Goal: Information Seeking & Learning: Learn about a topic

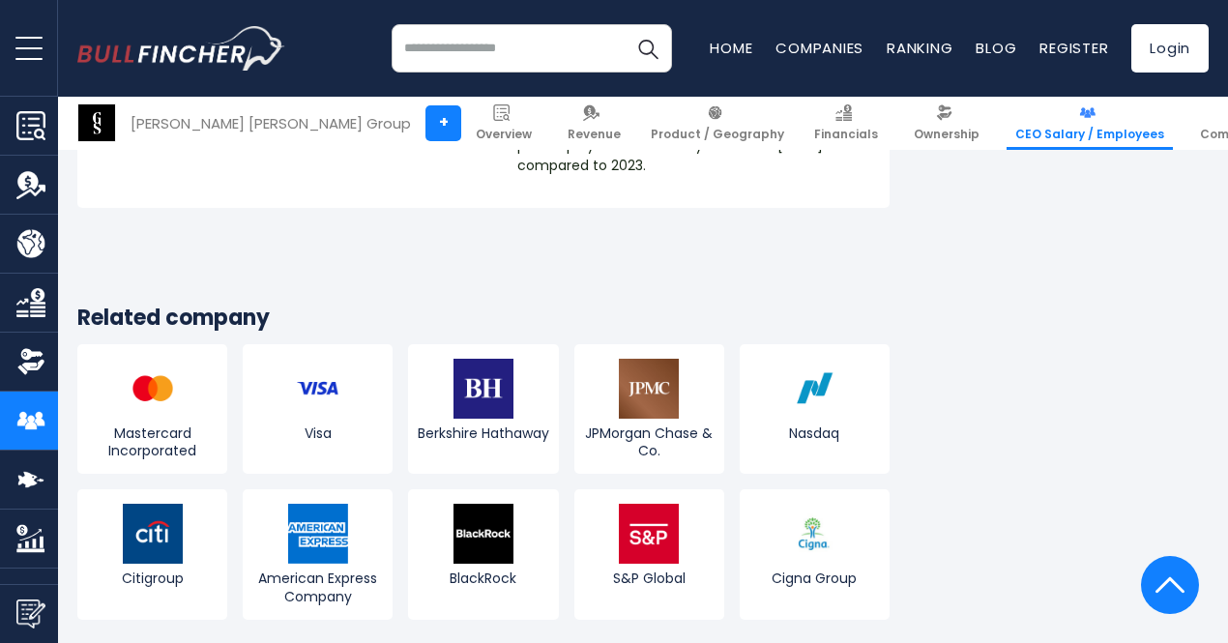
scroll to position [2470, 0]
click at [644, 360] on img at bounding box center [649, 390] width 60 height 60
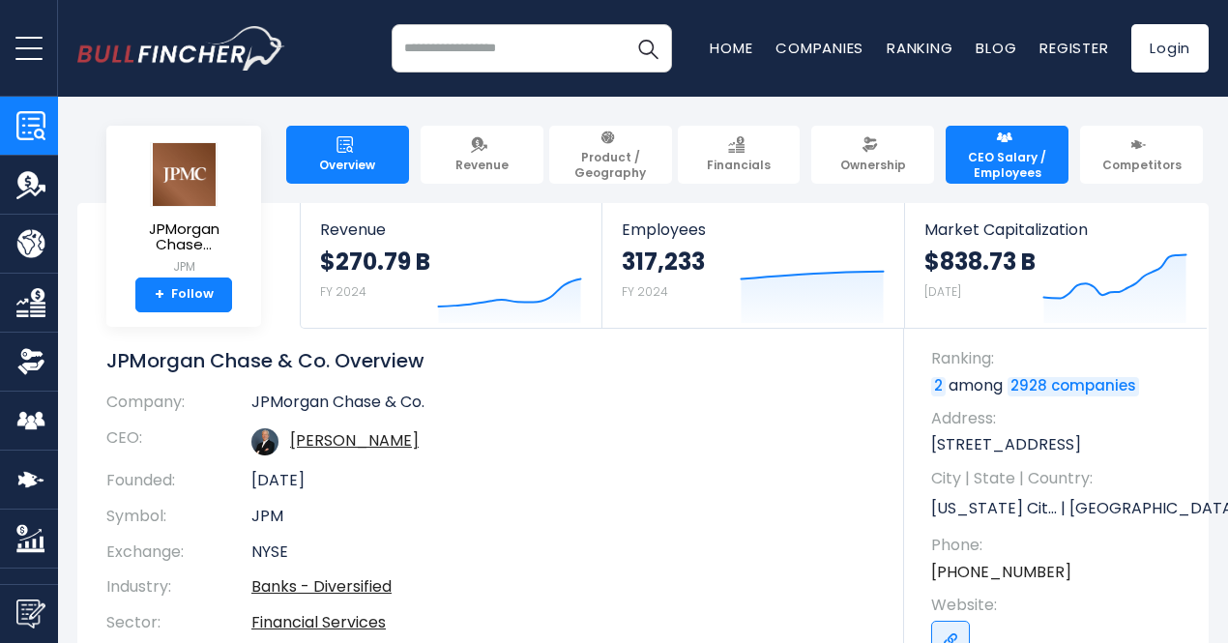
click at [965, 152] on link "CEO Salary / Employees" at bounding box center [1007, 155] width 123 height 58
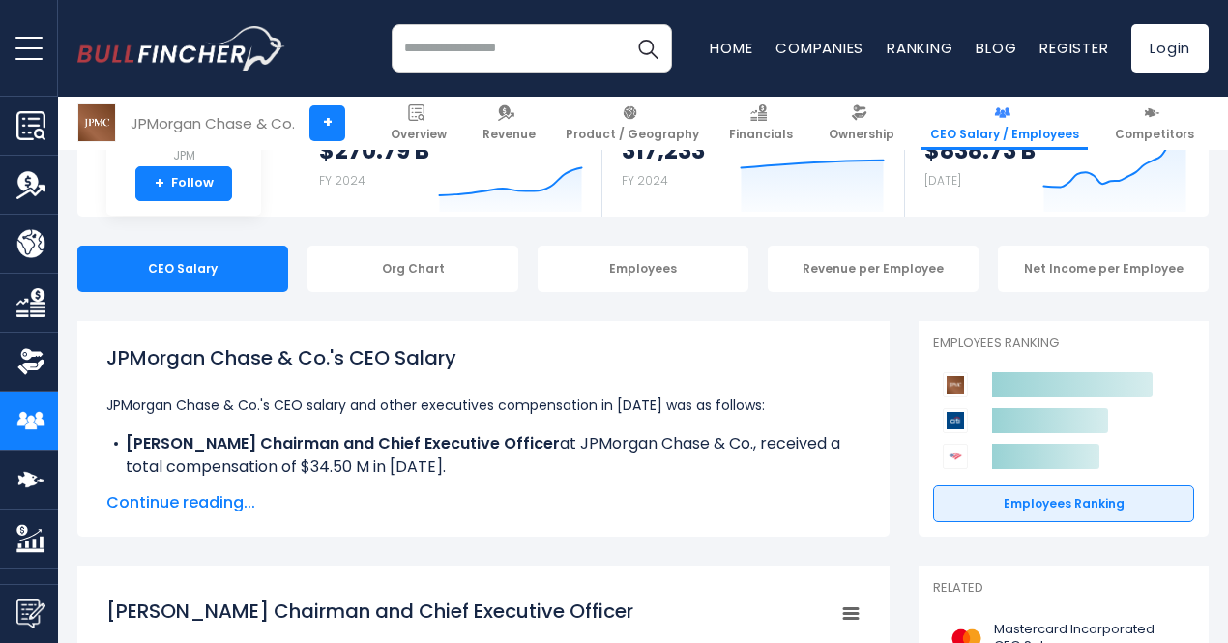
scroll to position [294, 0]
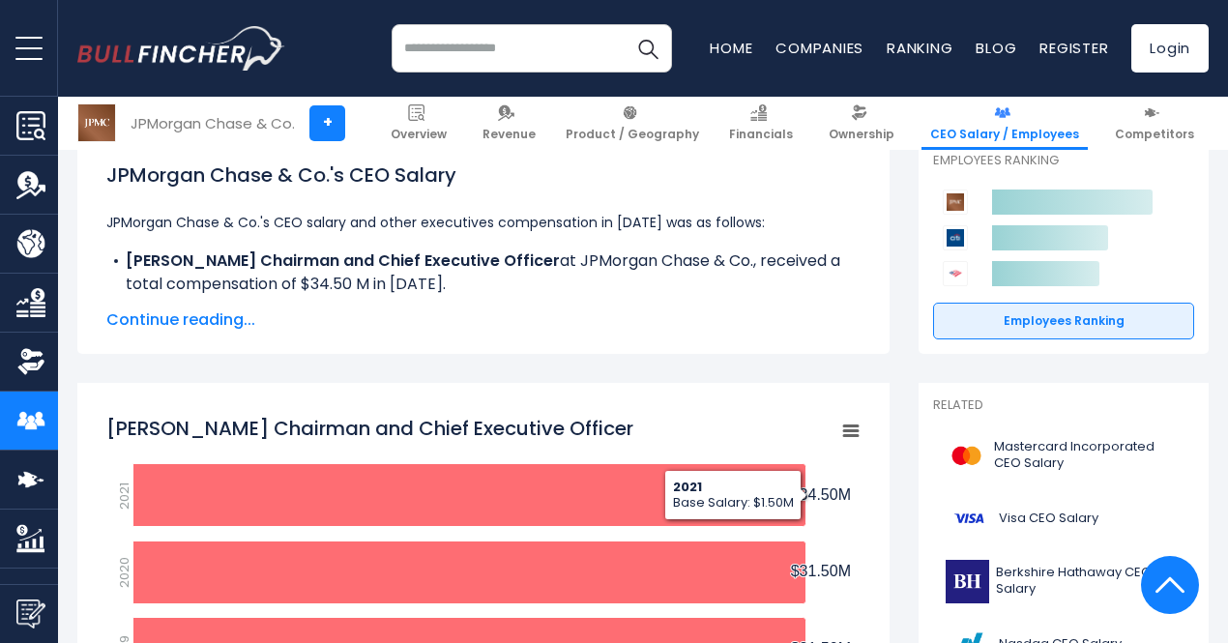
click at [195, 330] on span "Continue reading..." at bounding box center [483, 320] width 754 height 23
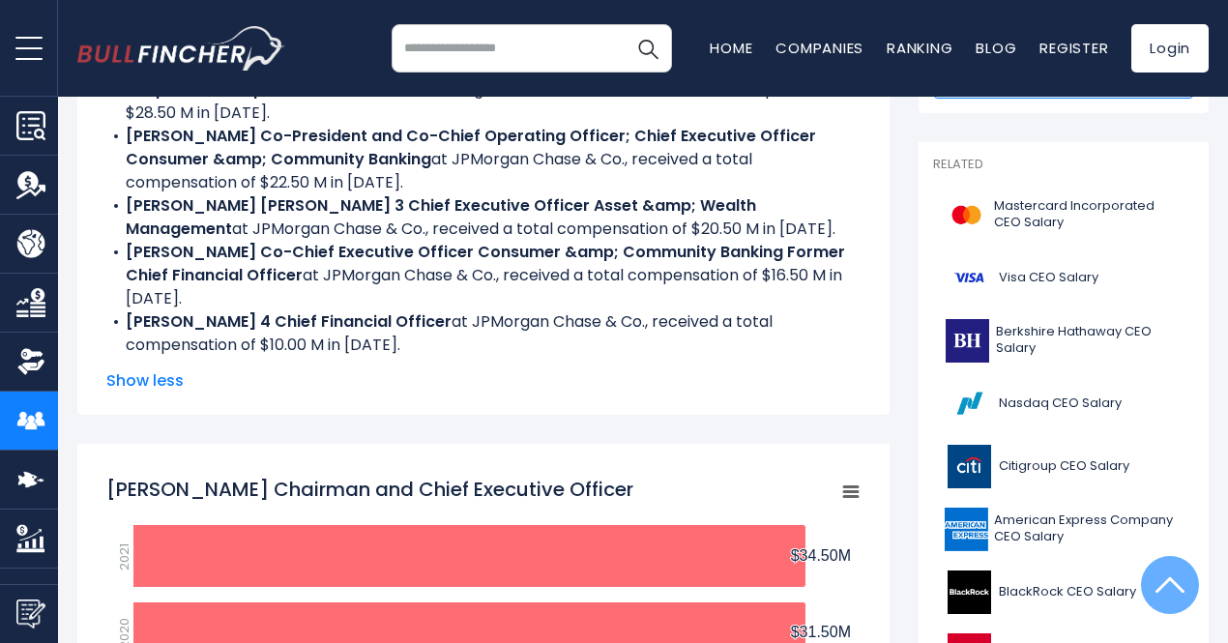
scroll to position [0, 0]
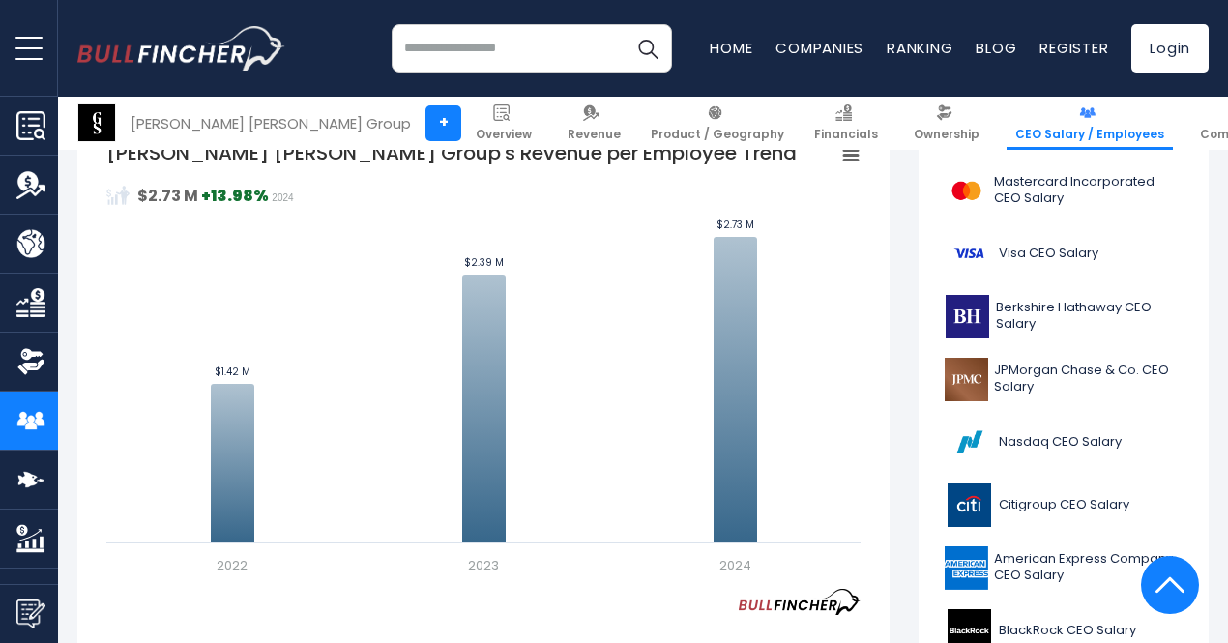
scroll to position [541, 0]
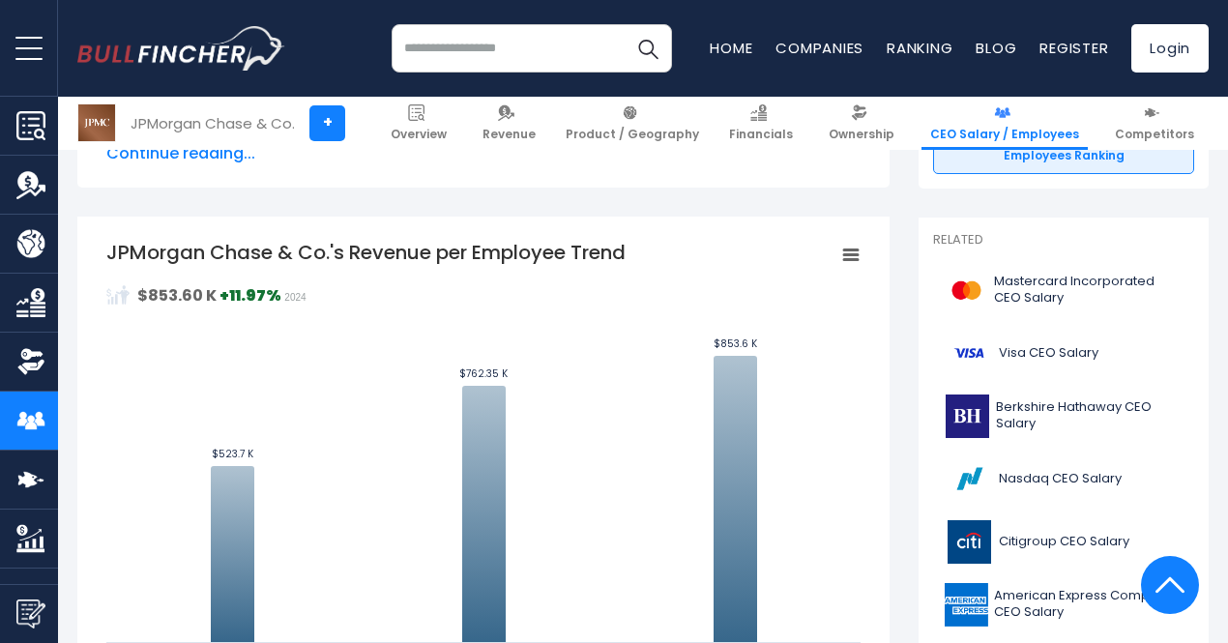
scroll to position [555, 0]
